Goal: Register for event/course

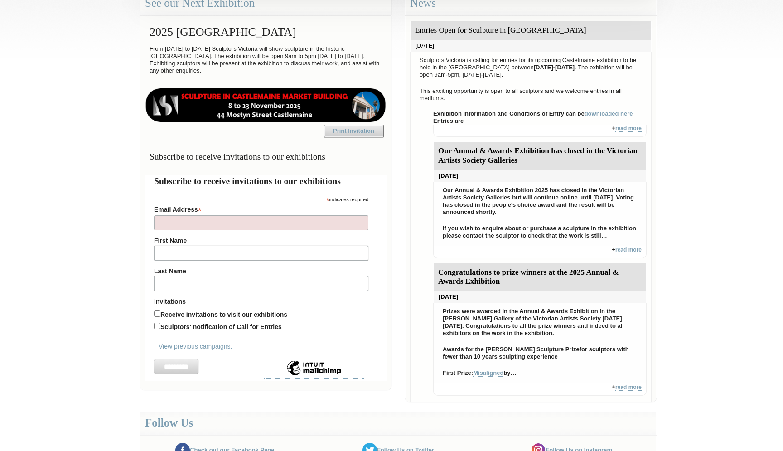
scroll to position [258, 0]
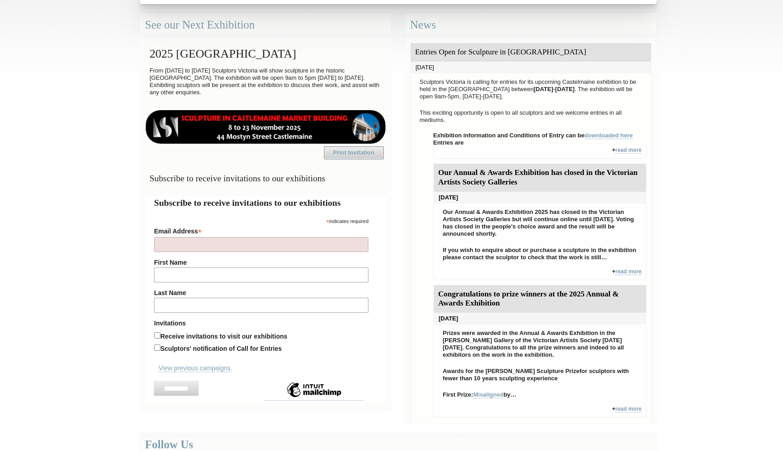
click at [292, 120] on img at bounding box center [265, 127] width 241 height 34
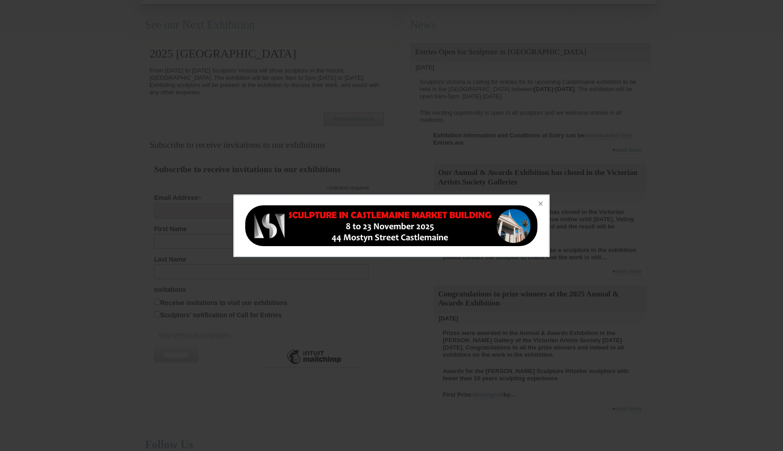
click at [292, 120] on div at bounding box center [391, 225] width 783 height 451
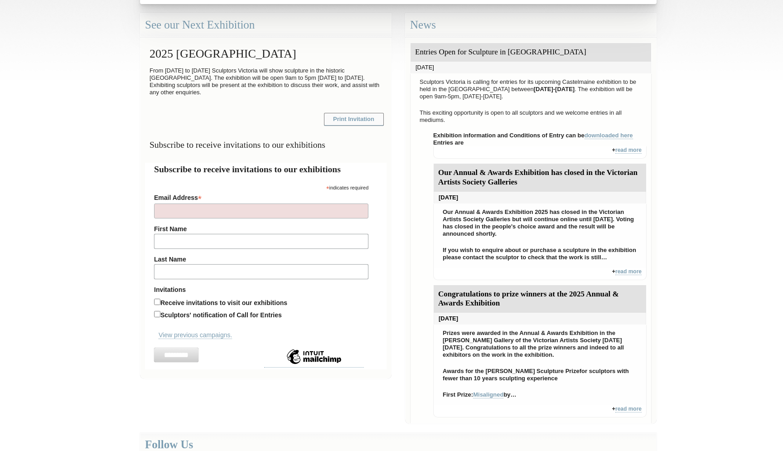
click at [358, 121] on link "Print Invitation" at bounding box center [354, 119] width 60 height 13
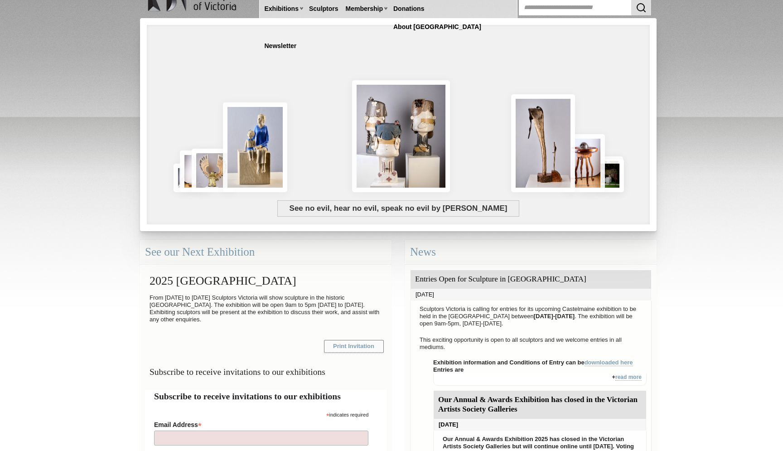
scroll to position [32, 0]
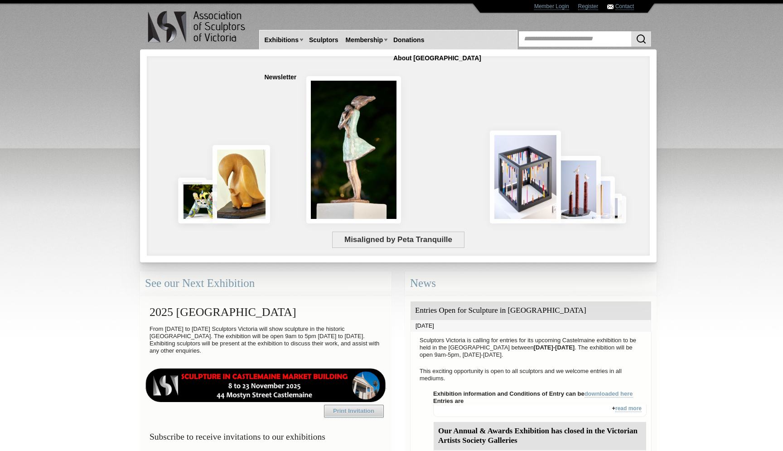
scroll to position [32, 0]
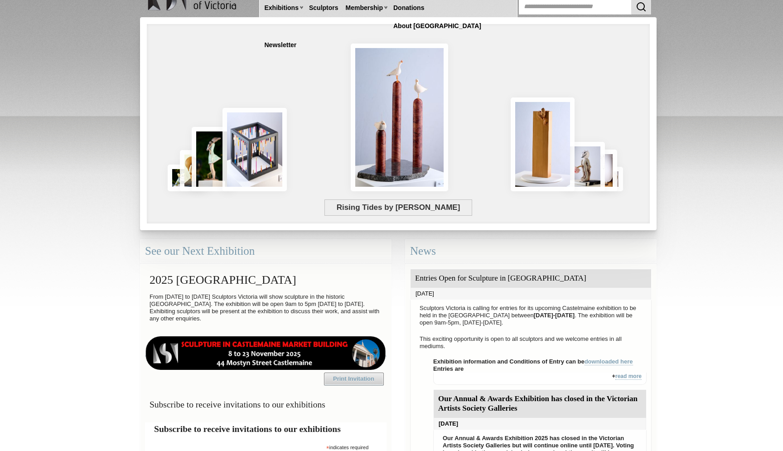
click at [217, 347] on img at bounding box center [265, 353] width 241 height 34
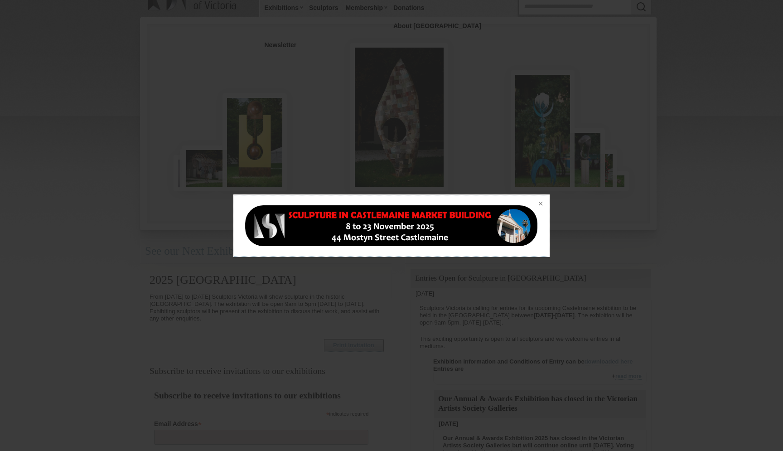
click at [592, 263] on div at bounding box center [391, 225] width 783 height 451
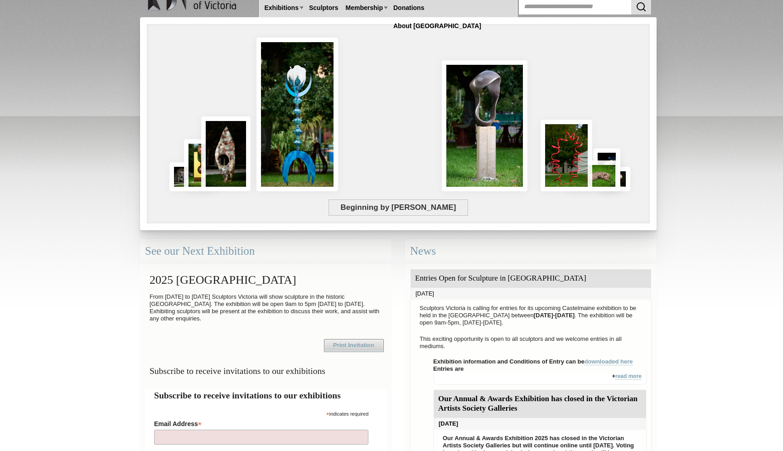
click at [378, 281] on h2 "2025 [GEOGRAPHIC_DATA]" at bounding box center [265, 280] width 241 height 22
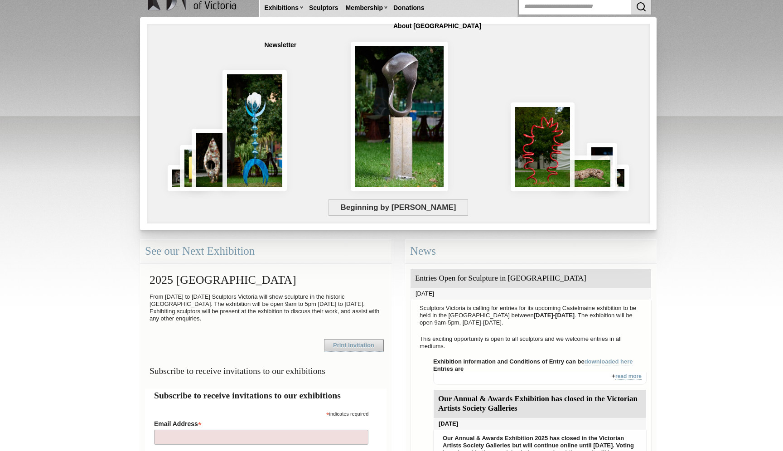
drag, startPoint x: 625, startPoint y: 282, endPoint x: 410, endPoint y: 272, distance: 215.4
click at [410, 272] on div "Entries Open for Sculpture in [GEOGRAPHIC_DATA] [DATE]" at bounding box center [530, 284] width 241 height 31
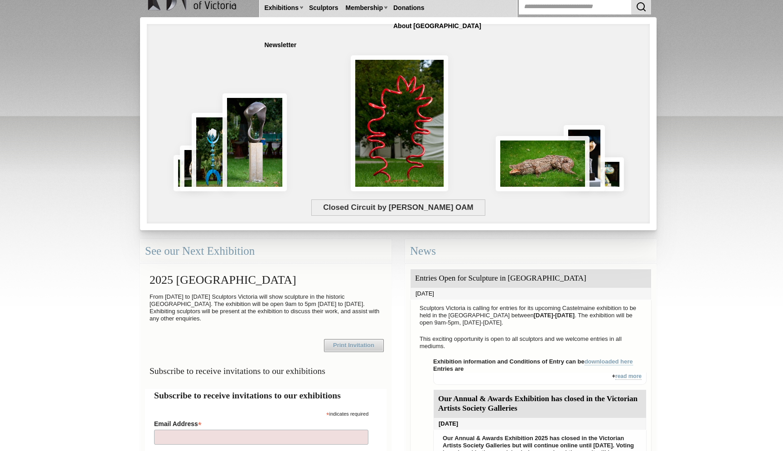
copy div "Entries Open for Sculpture in [GEOGRAPHIC_DATA]"
